Goal: Task Accomplishment & Management: Manage account settings

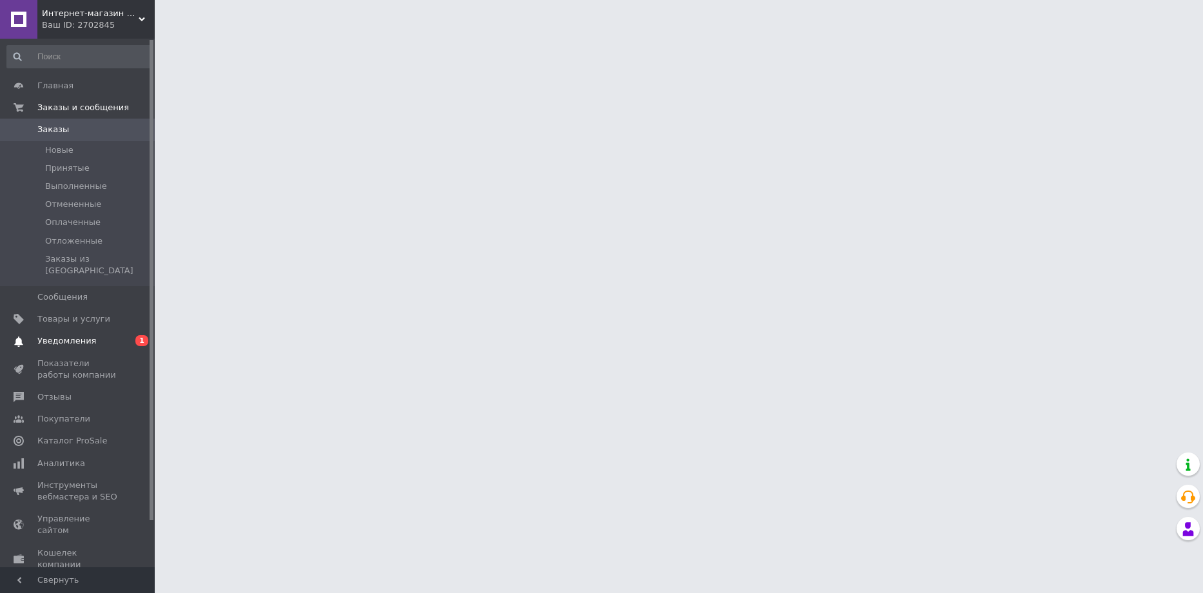
click at [48, 335] on span "Уведомления" at bounding box center [66, 341] width 59 height 12
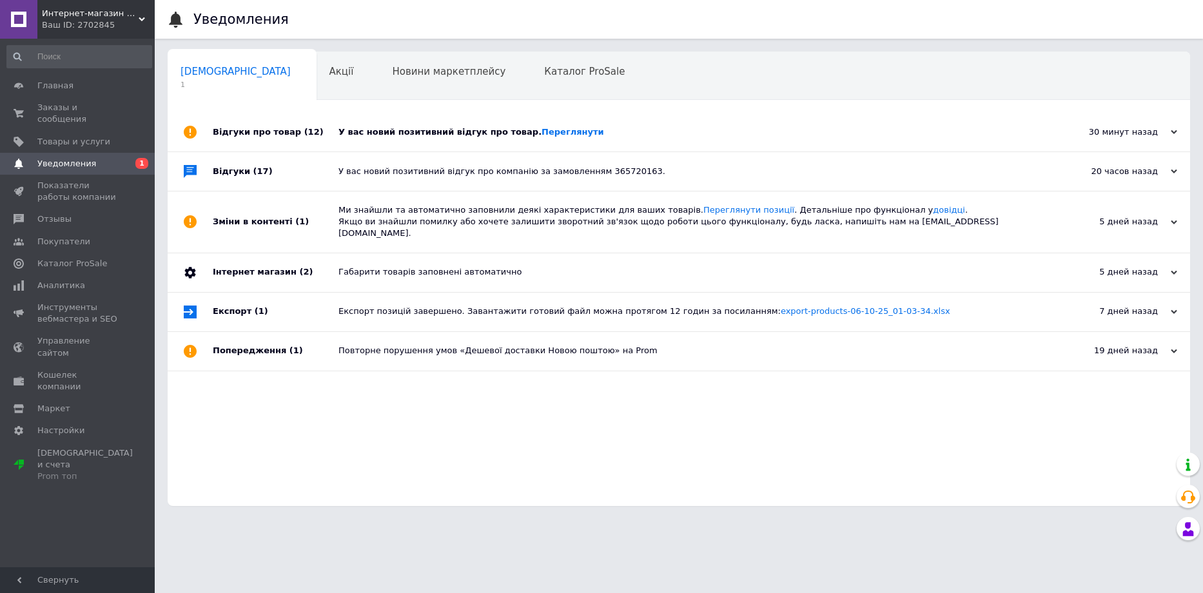
click at [410, 135] on div "У вас новий позитивний відгук про товар. Переглянути" at bounding box center [693, 132] width 710 height 12
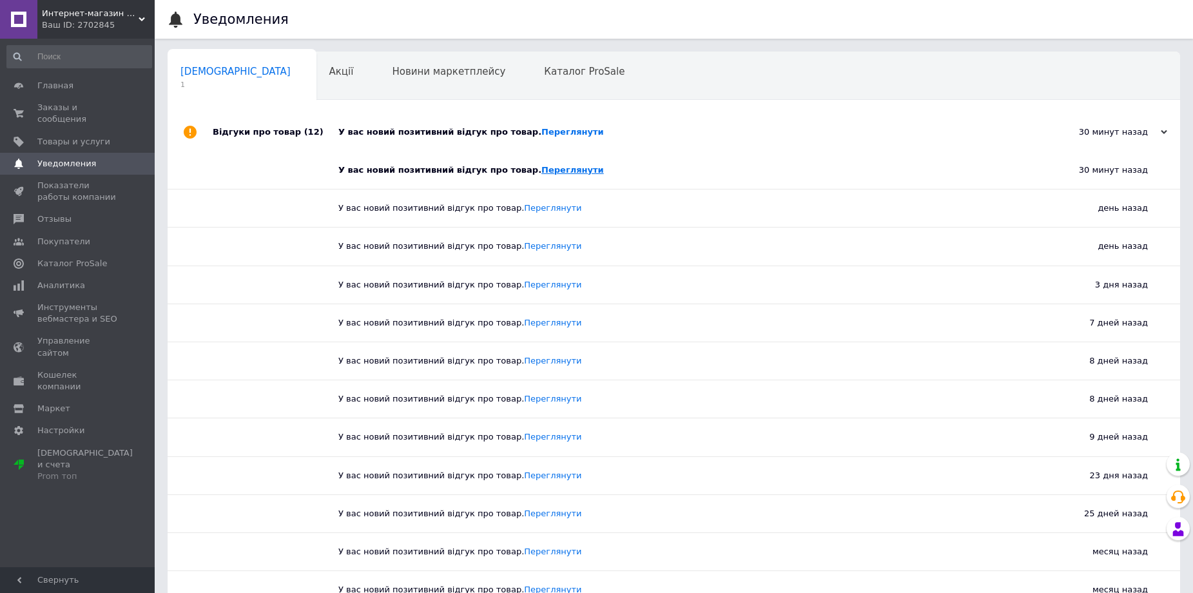
click at [558, 174] on link "Переглянути" at bounding box center [572, 170] width 63 height 10
click at [329, 68] on span "Акції" at bounding box center [341, 72] width 24 height 12
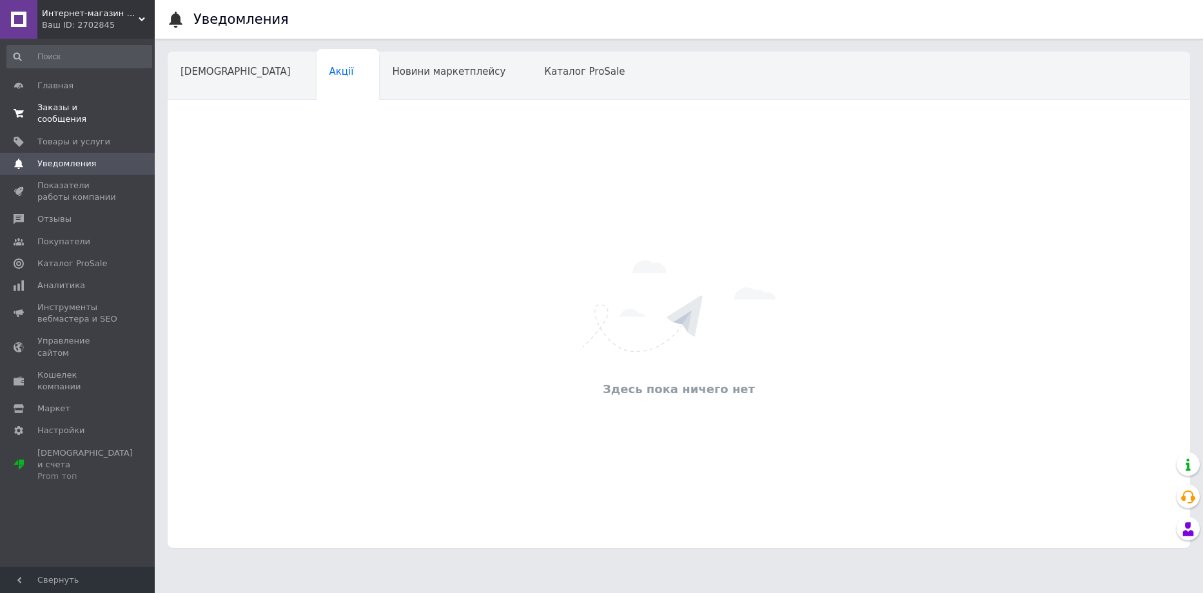
click at [63, 106] on span "Заказы и сообщения" at bounding box center [78, 113] width 82 height 23
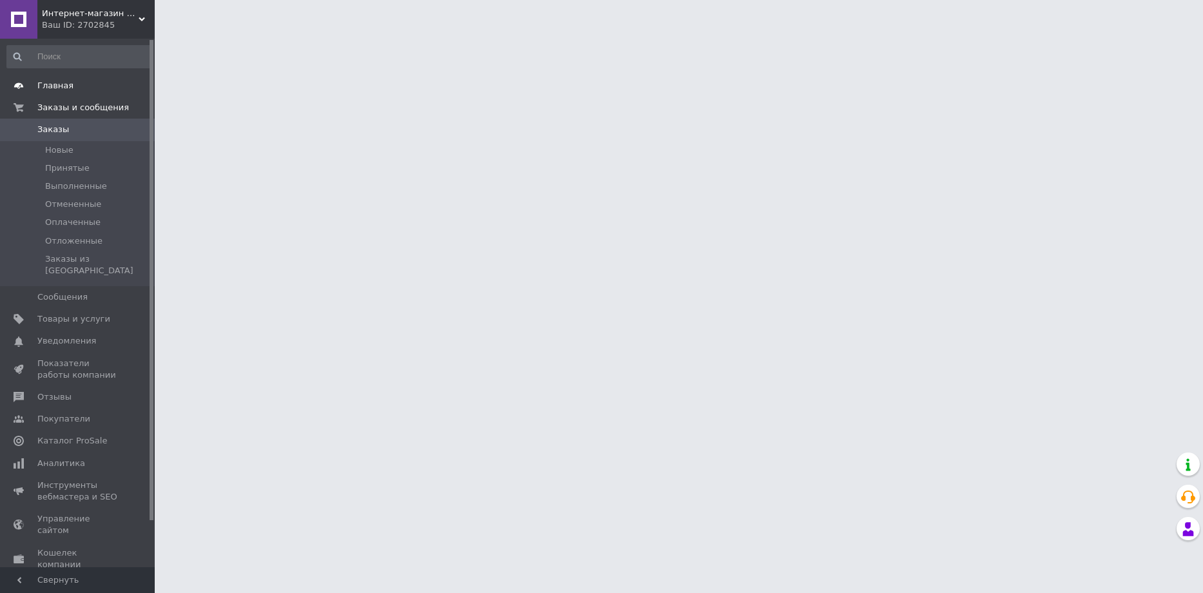
click at [50, 92] on span "Главная" at bounding box center [55, 86] width 36 height 12
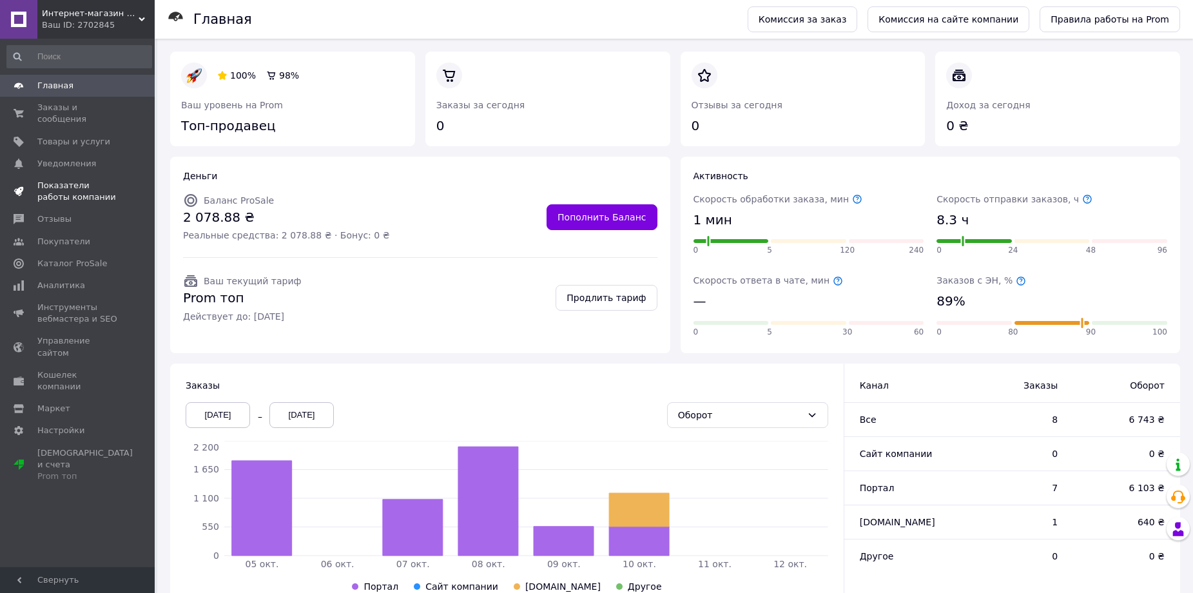
click at [63, 180] on span "Показатели работы компании" at bounding box center [78, 191] width 82 height 23
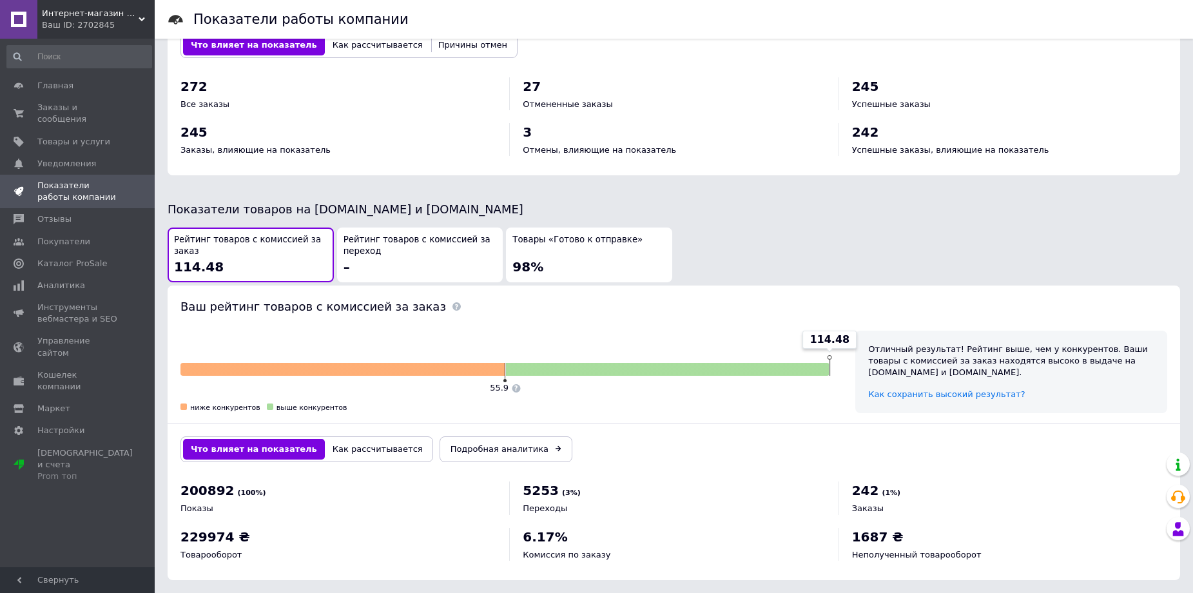
scroll to position [538, 0]
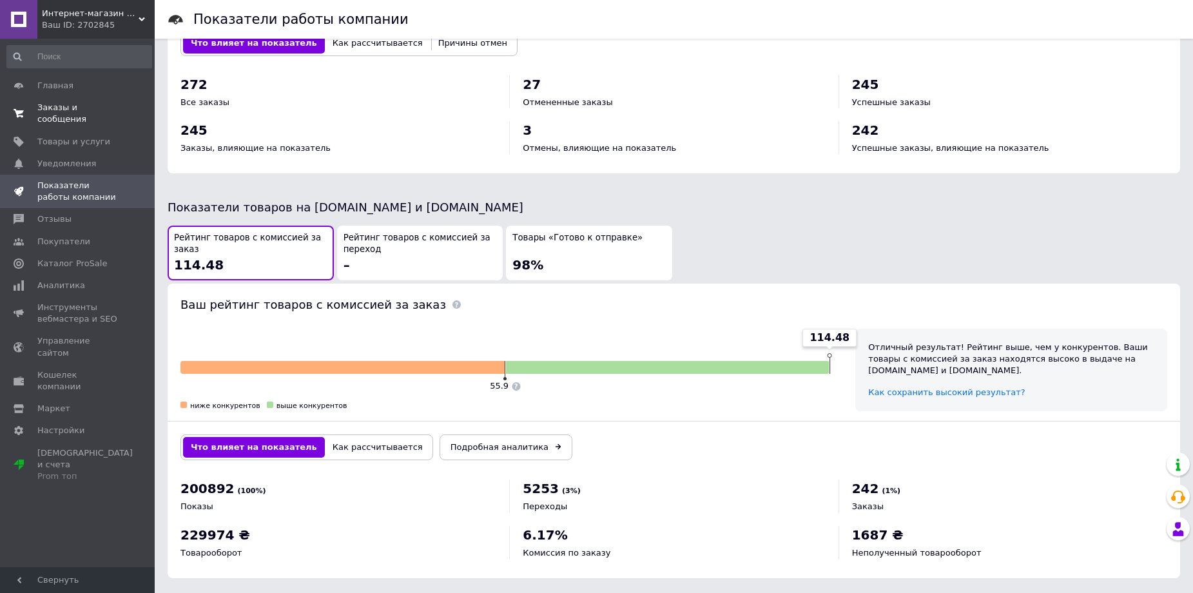
click at [68, 105] on span "Заказы и сообщения" at bounding box center [78, 113] width 82 height 23
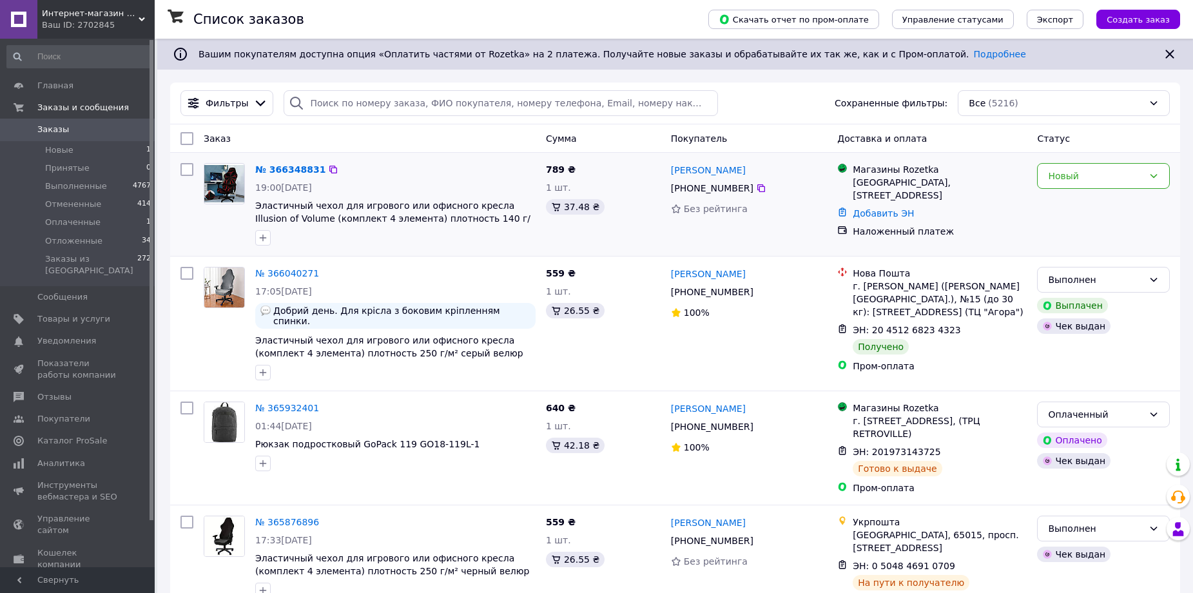
click at [1083, 158] on div "Новый" at bounding box center [1103, 204] width 143 height 93
click at [1086, 185] on div "Новый" at bounding box center [1103, 176] width 133 height 26
click at [1071, 203] on li "Принят" at bounding box center [1103, 204] width 131 height 23
click at [291, 171] on link "№ 366348831" at bounding box center [290, 169] width 70 height 10
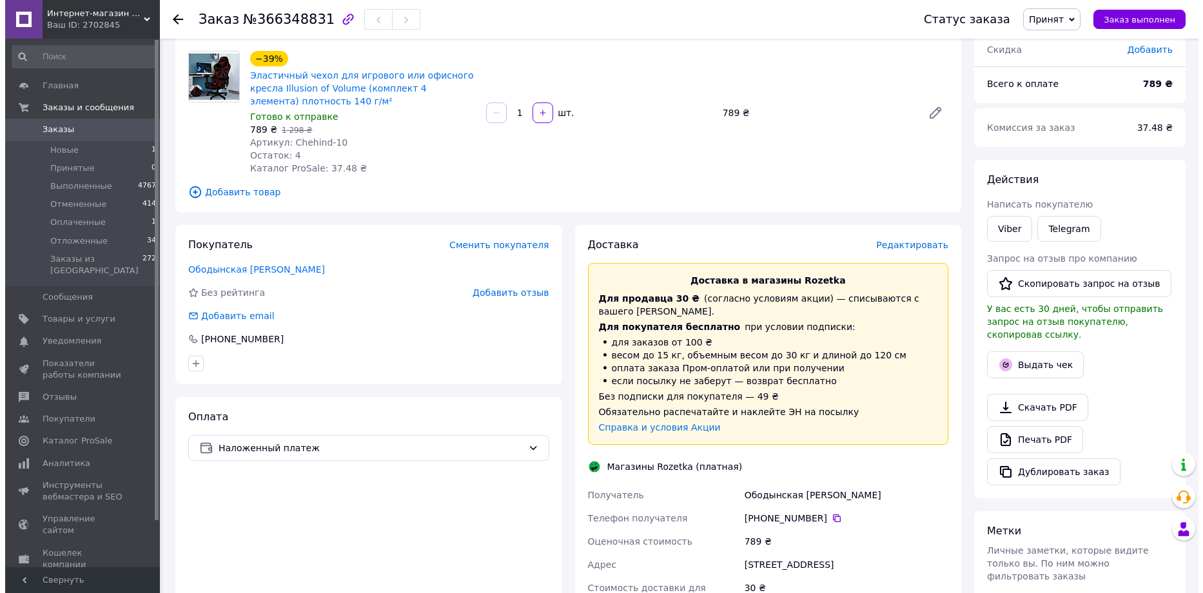
scroll to position [40, 0]
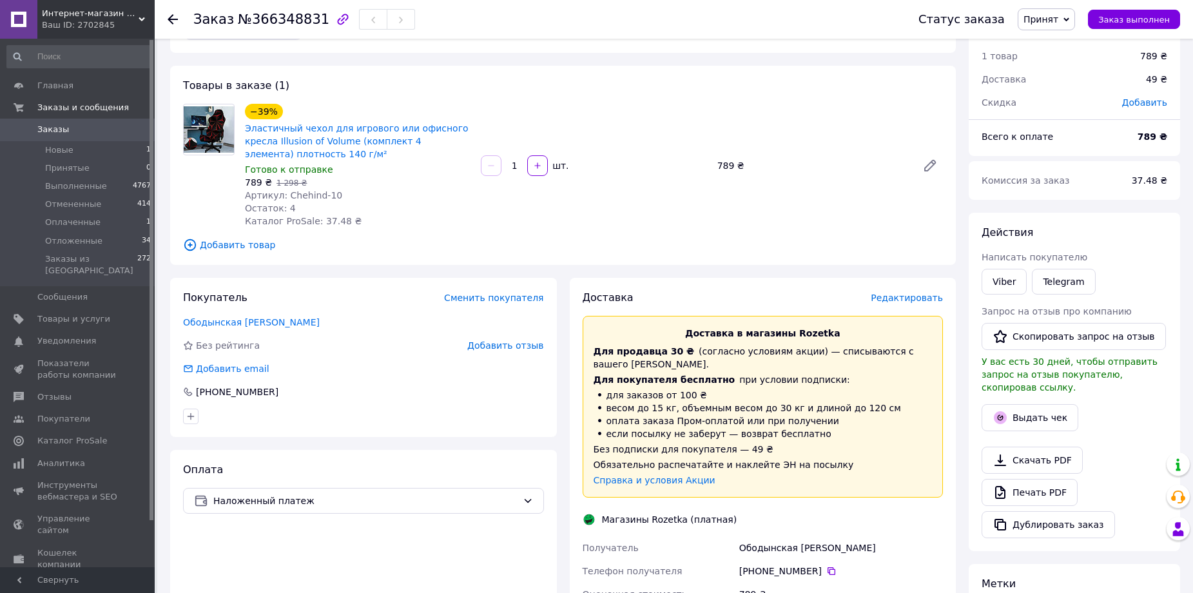
click at [919, 293] on span "Редактировать" at bounding box center [907, 298] width 72 height 10
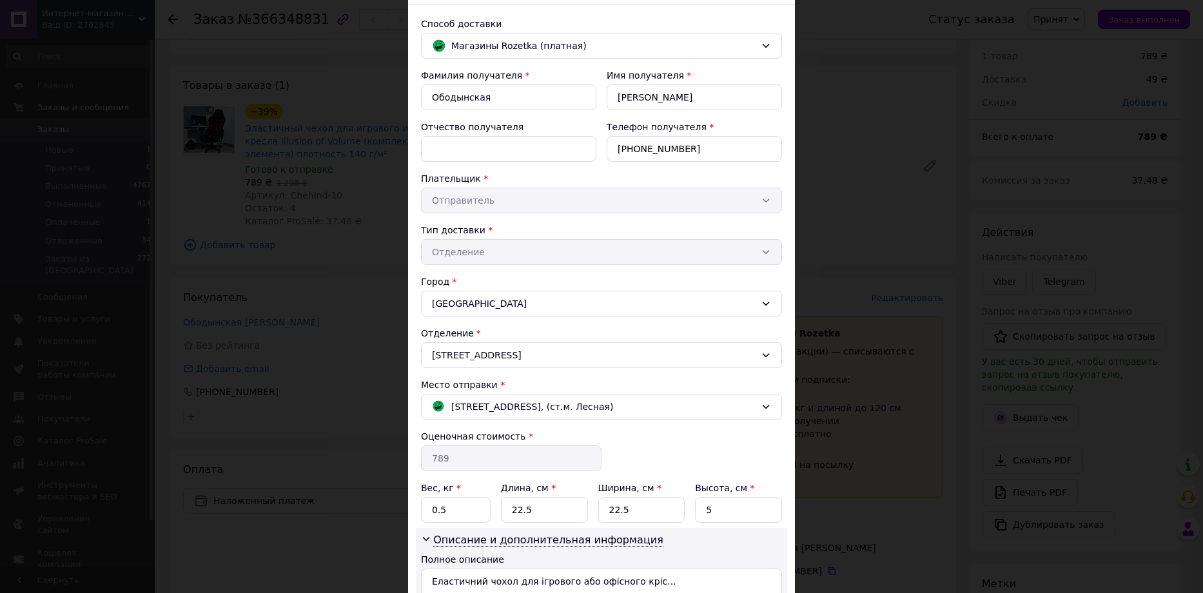
scroll to position [206, 0]
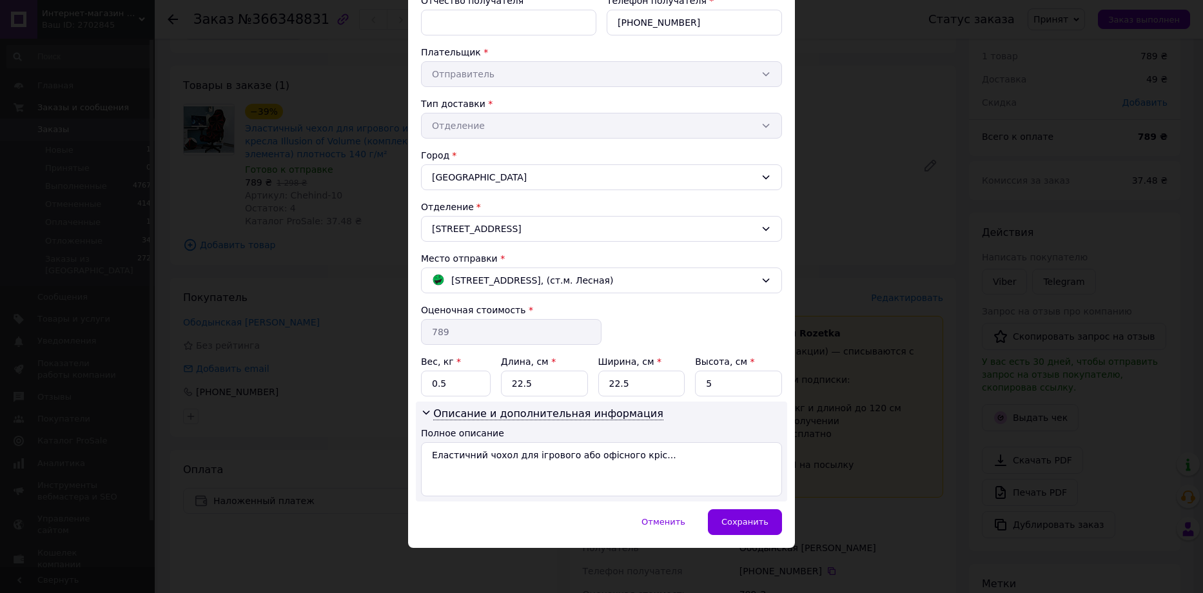
drag, startPoint x: 313, startPoint y: 313, endPoint x: 314, endPoint y: 304, distance: 8.5
click at [313, 312] on div "× Редактирование доставки Способ доставки Магазины Rozetka (платная) Фамилия по…" at bounding box center [601, 296] width 1203 height 593
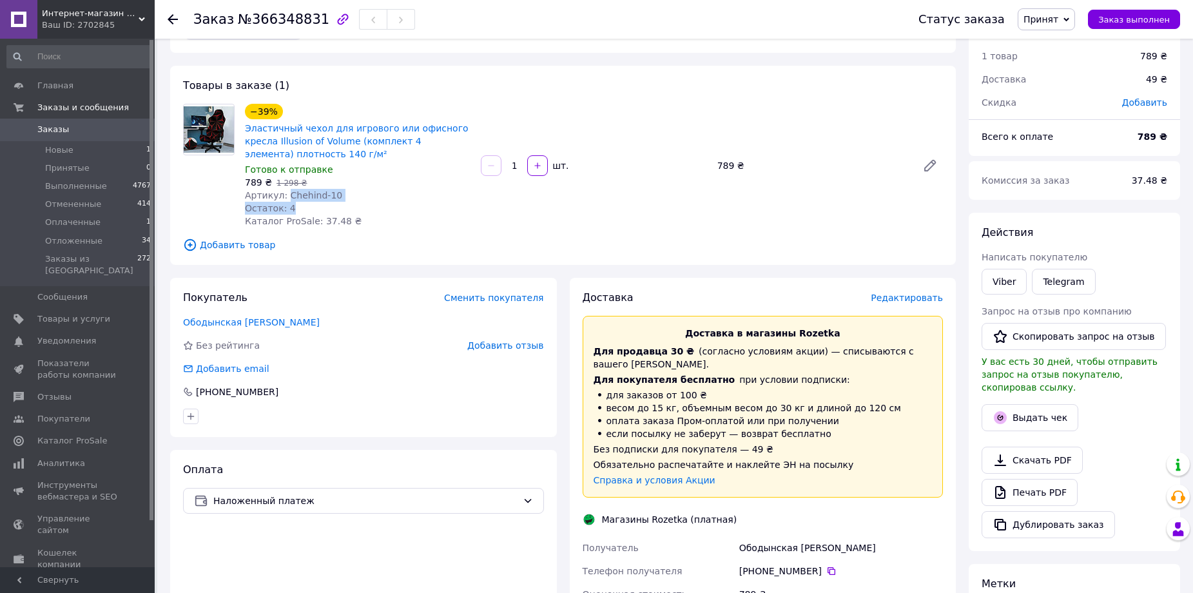
drag, startPoint x: 283, startPoint y: 194, endPoint x: 347, endPoint y: 203, distance: 64.4
click at [347, 203] on div "−39% Эластичный чехол для игрового или офисного кресла Illusion of Volume (комп…" at bounding box center [358, 165] width 236 height 129
click at [302, 194] on span "Артикул: Chehind-10" at bounding box center [293, 195] width 97 height 10
drag, startPoint x: 283, startPoint y: 194, endPoint x: 349, endPoint y: 202, distance: 66.2
click at [349, 202] on div "−39% Эластичный чехол для игрового или офисного кресла Illusion of Volume (комп…" at bounding box center [358, 165] width 236 height 129
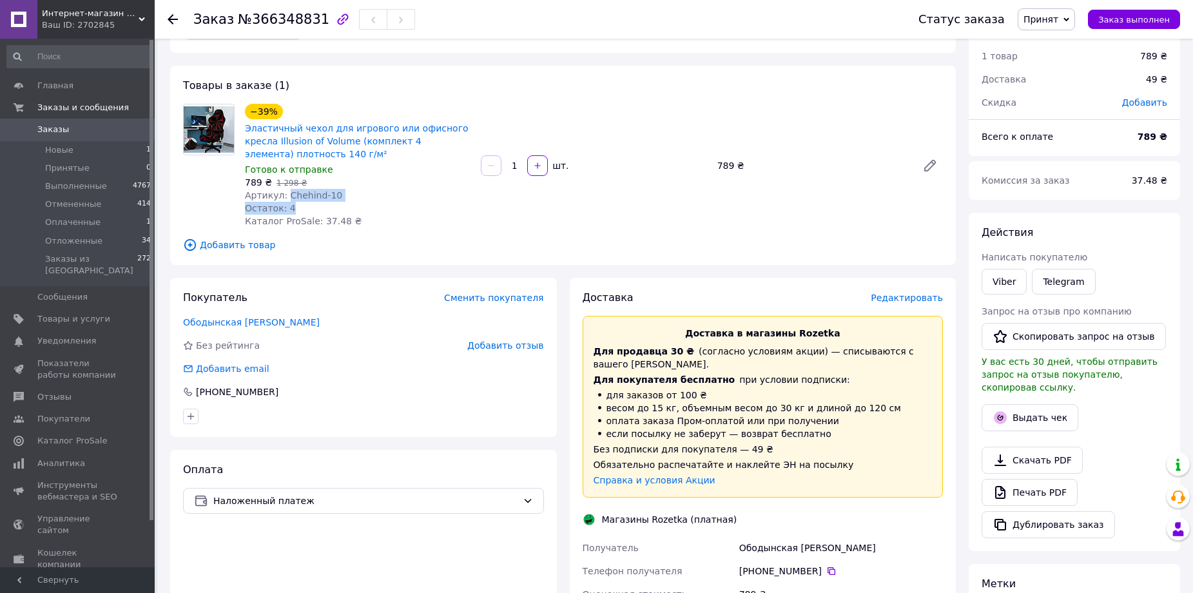
click at [319, 197] on span "Артикул: Chehind-10" at bounding box center [293, 195] width 97 height 10
drag, startPoint x: 290, startPoint y: 194, endPoint x: 330, endPoint y: 197, distance: 40.1
click at [330, 197] on div "Артикул: Chehind-10" at bounding box center [358, 195] width 226 height 13
click at [921, 295] on span "Редактировать" at bounding box center [907, 298] width 72 height 10
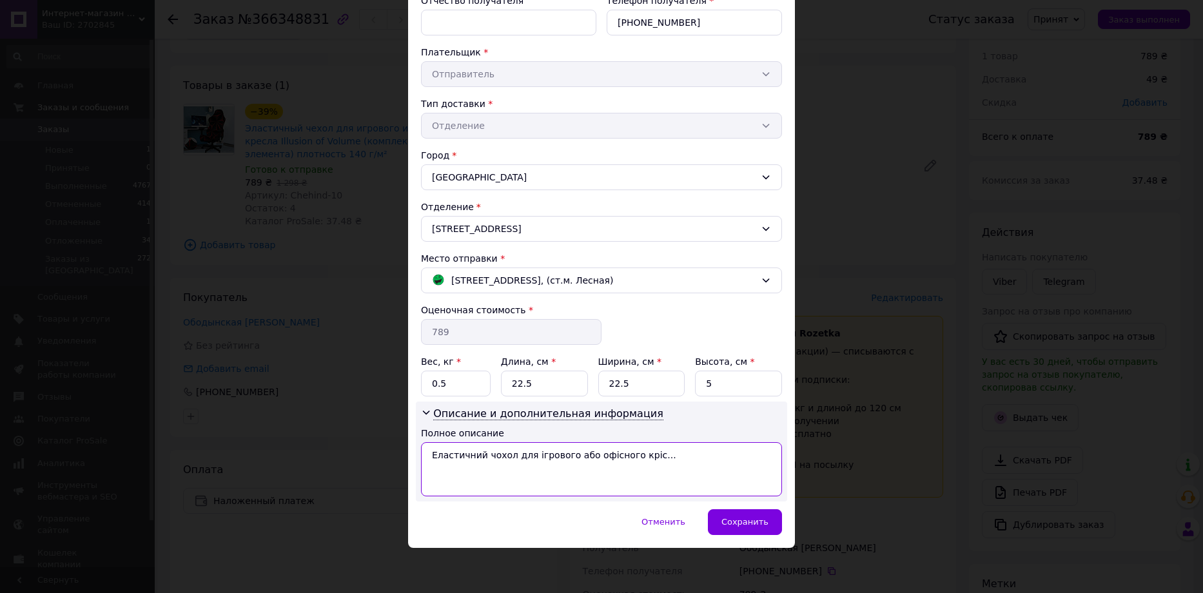
click at [505, 463] on textarea "Еластичний чохол для ігрового або офісного кріс..." at bounding box center [601, 469] width 361 height 54
drag, startPoint x: 509, startPoint y: 457, endPoint x: 665, endPoint y: 432, distance: 157.9
click at [657, 438] on div "Полное описание Еластичний чохол для ігрового або офісного кріс..." at bounding box center [601, 462] width 361 height 70
paste textarea "Chehind-10"
type textarea "Еластичний чохол Chehind-10"
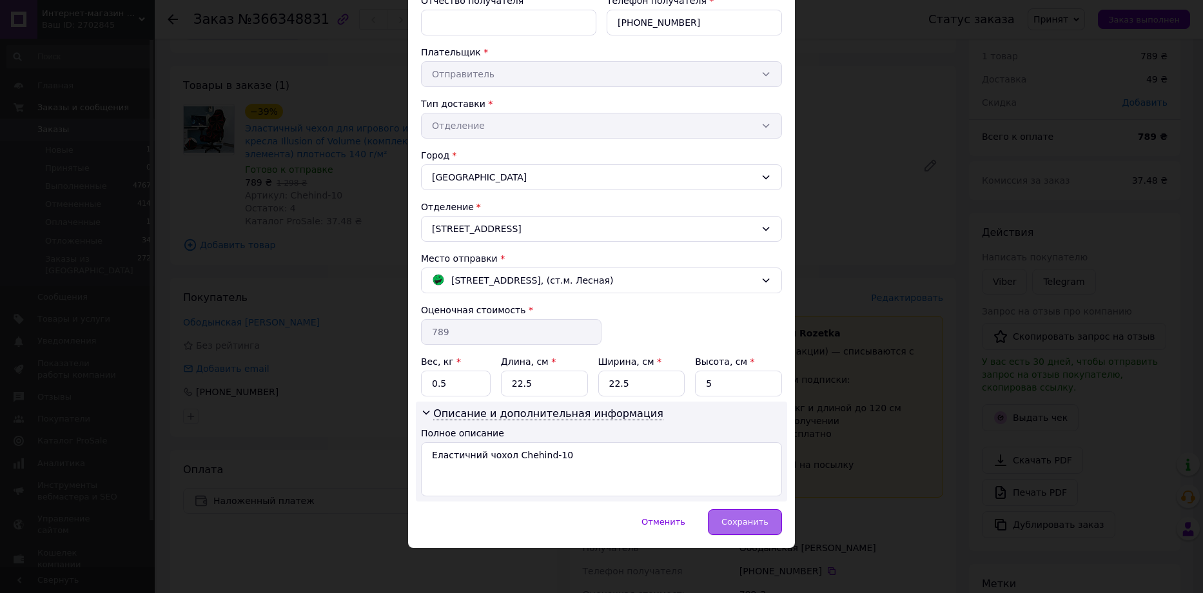
click at [756, 525] on span "Сохранить" at bounding box center [744, 522] width 47 height 10
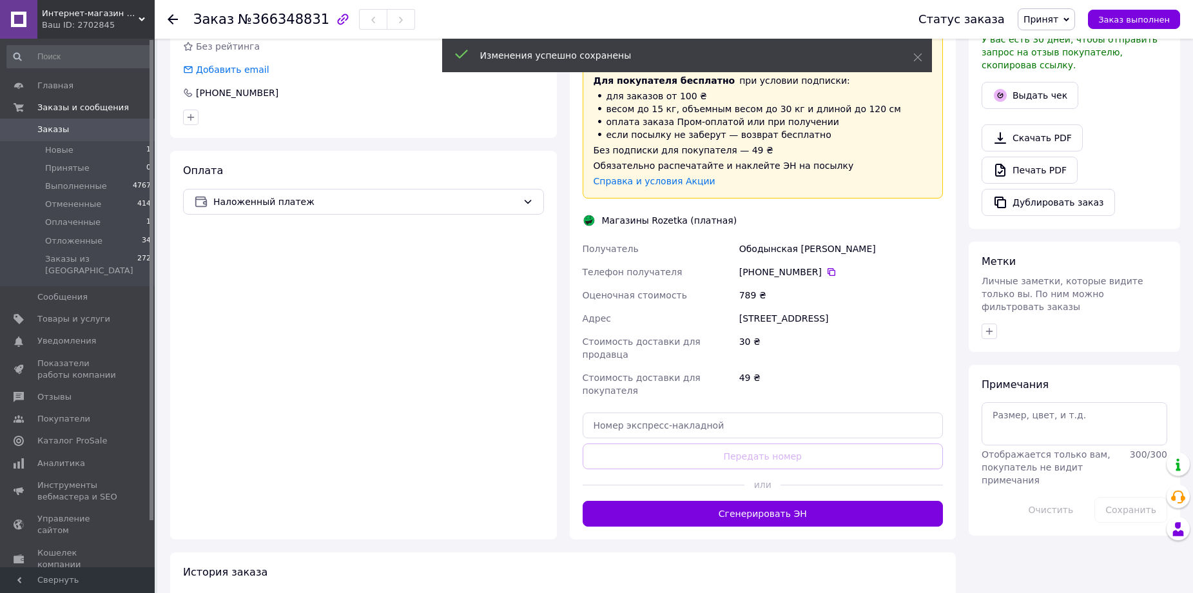
scroll to position [362, 0]
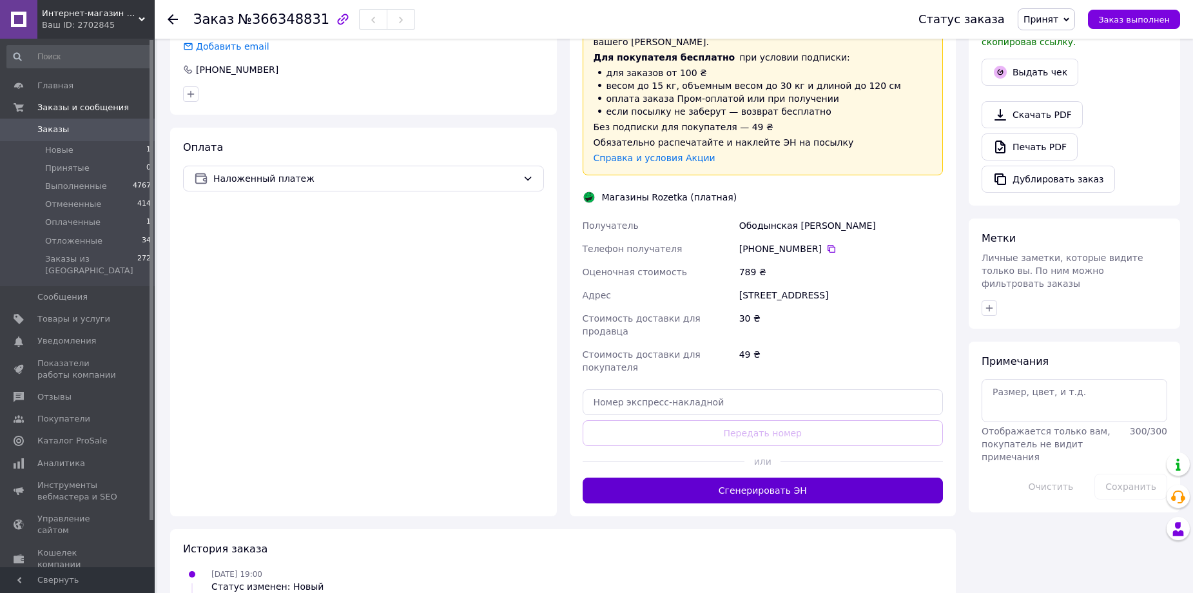
click at [786, 478] on button "Сгенерировать ЭН" at bounding box center [763, 491] width 361 height 26
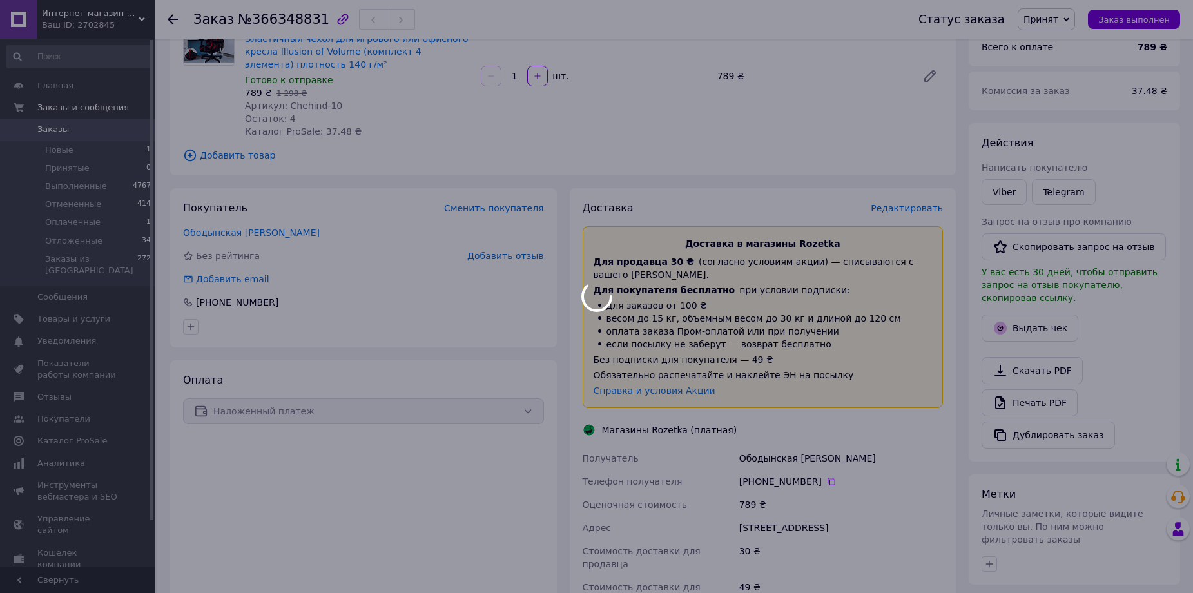
scroll to position [40, 0]
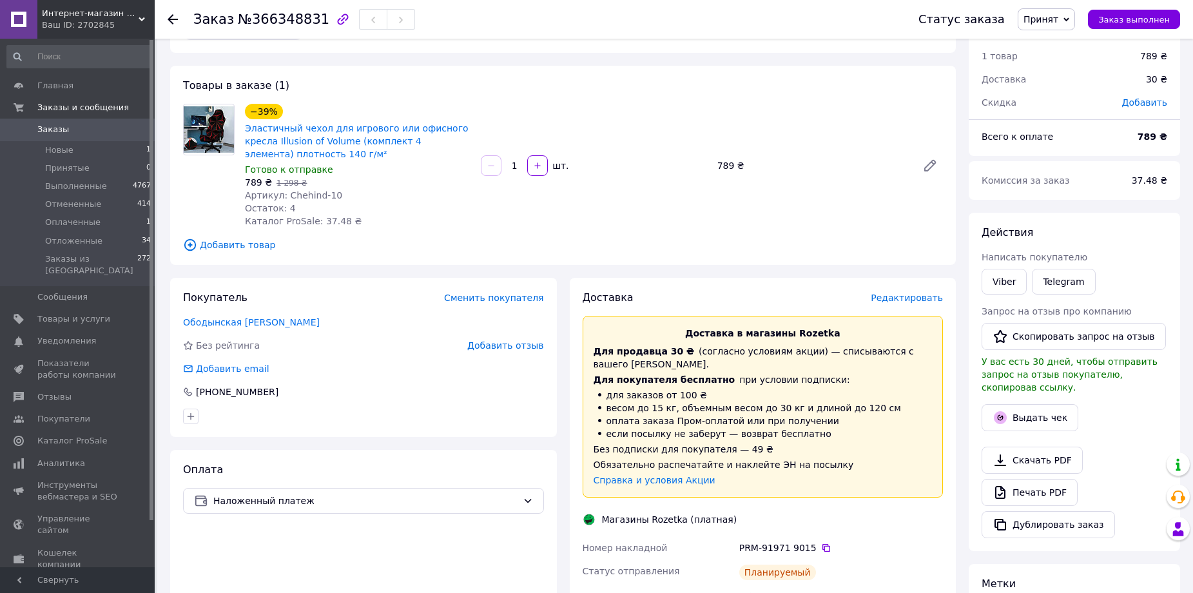
click at [267, 22] on span "№366348831" at bounding box center [284, 19] width 92 height 15
copy span "366348831"
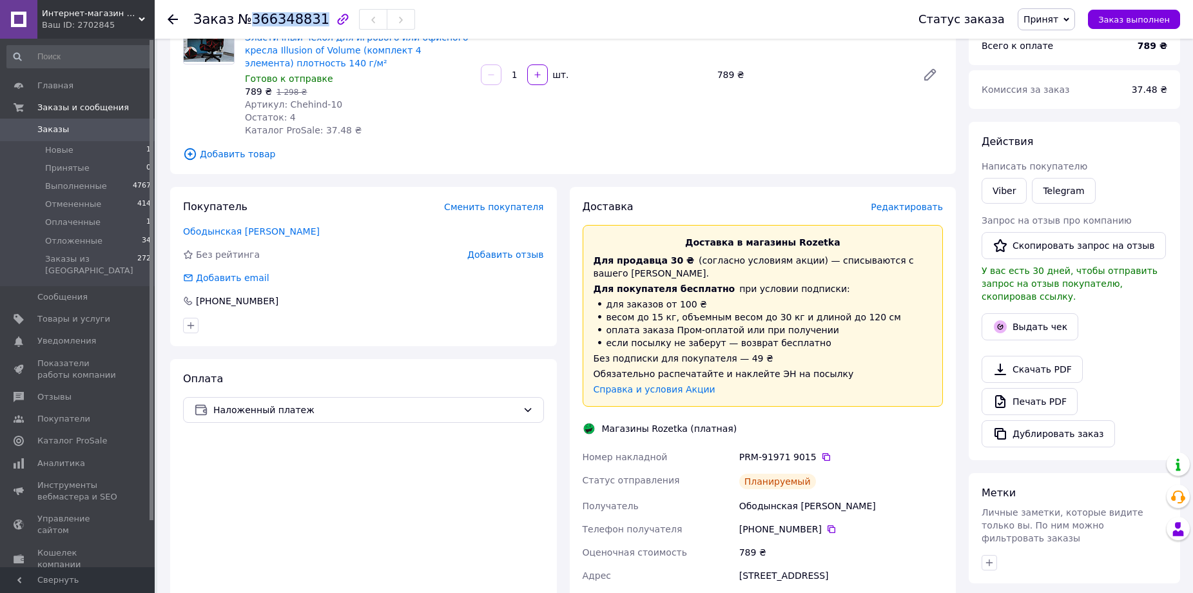
scroll to position [104, 0]
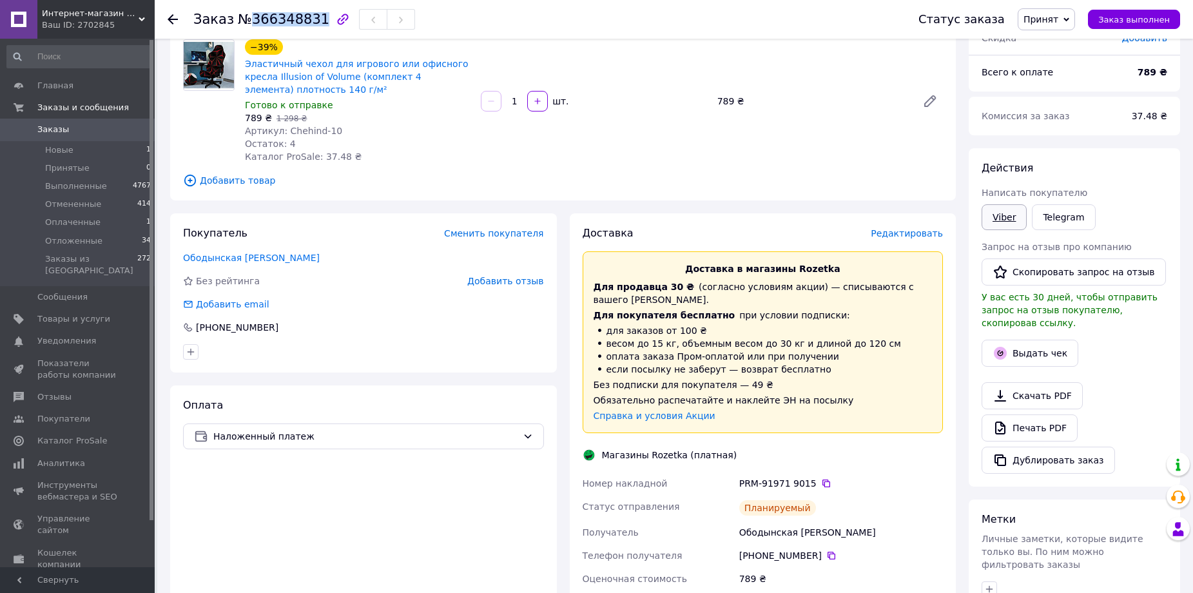
click at [1005, 228] on link "Viber" at bounding box center [1004, 217] width 45 height 26
click at [397, 200] on div "Товары в заказе (1) −39% Эластичный чехол для игрового или офисного кресла Illu…" at bounding box center [563, 100] width 786 height 199
click at [173, 21] on icon at bounding box center [173, 19] width 10 height 10
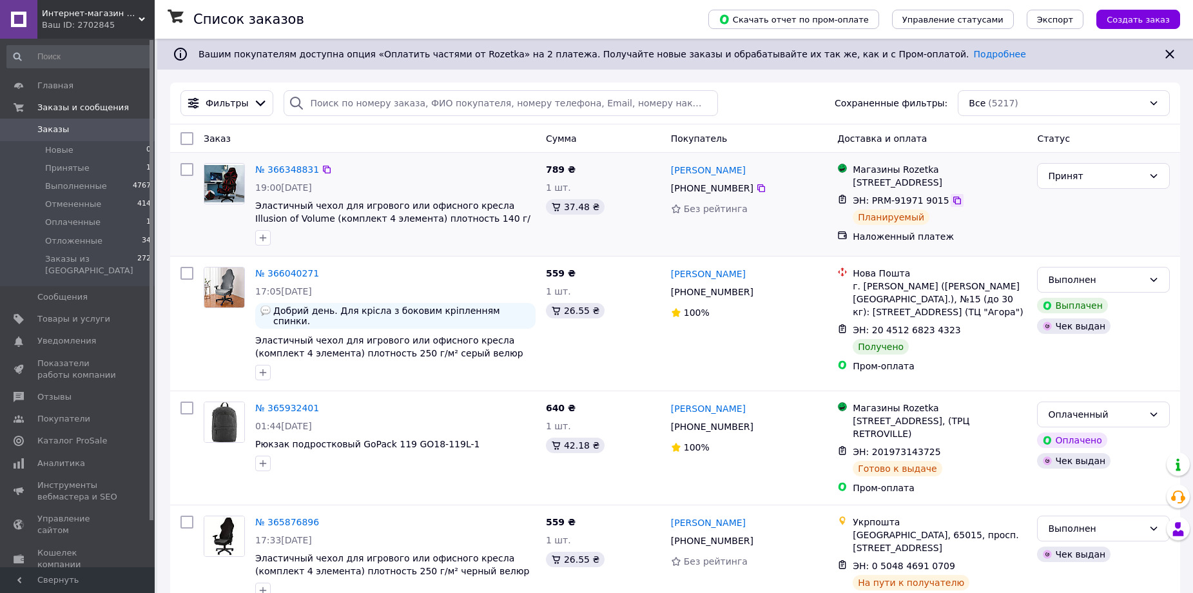
click at [952, 202] on icon at bounding box center [957, 200] width 10 height 10
